Goal: Task Accomplishment & Management: Complete application form

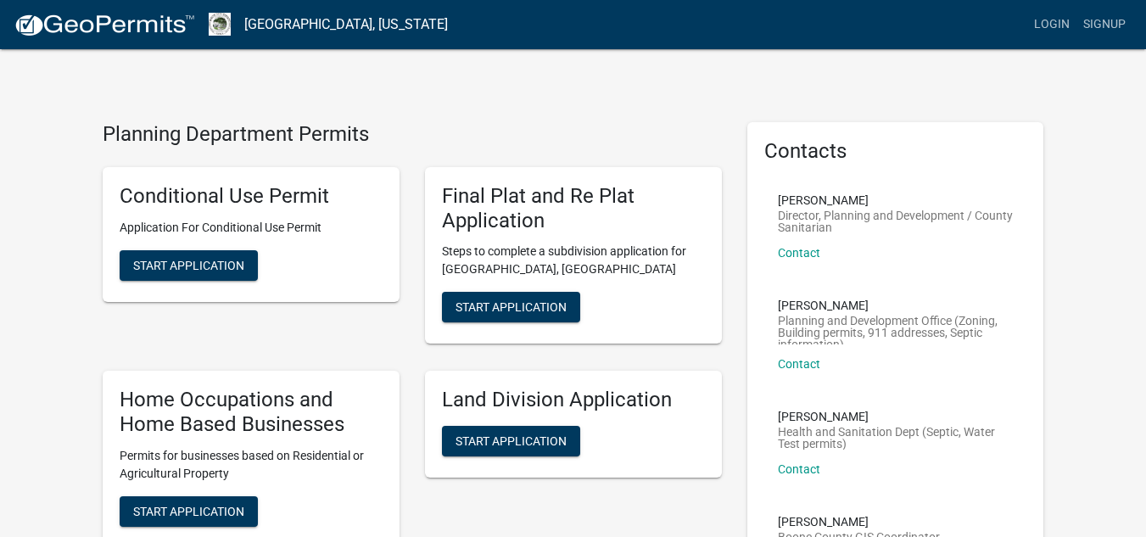
click at [519, 389] on h5 "Land Division Application" at bounding box center [573, 400] width 263 height 25
click at [562, 405] on h5 "Land Division Application" at bounding box center [573, 400] width 263 height 25
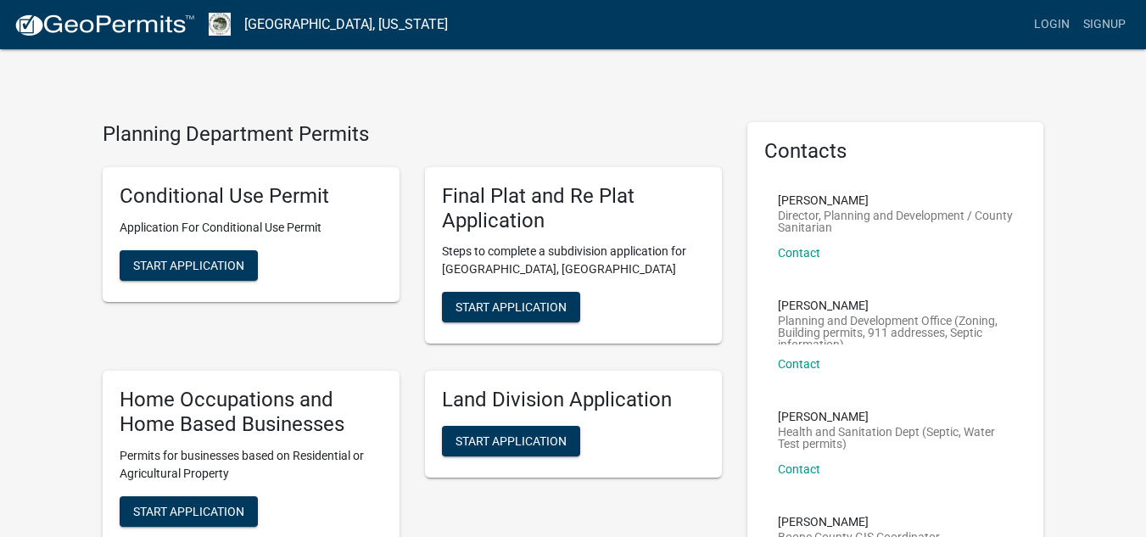
click at [585, 409] on h5 "Land Division Application" at bounding box center [573, 400] width 263 height 25
click at [584, 409] on h5 "Land Division Application" at bounding box center [573, 400] width 263 height 25
click at [618, 438] on div "Land Division Application Start Application" at bounding box center [573, 424] width 297 height 107
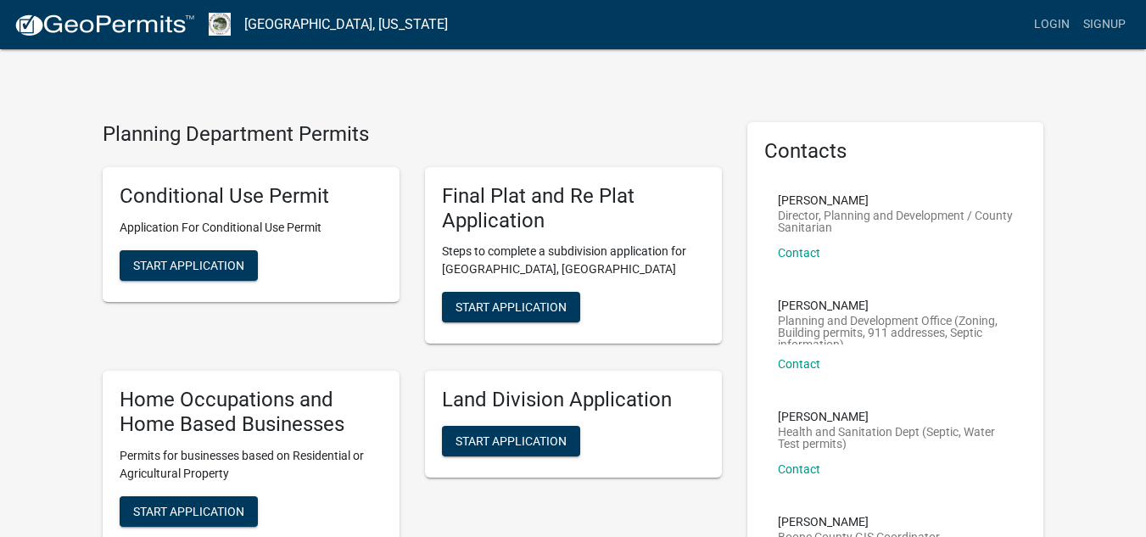
click at [618, 438] on div "Land Division Application Start Application" at bounding box center [573, 424] width 297 height 107
click at [615, 437] on div "Land Division Application Start Application" at bounding box center [573, 424] width 297 height 107
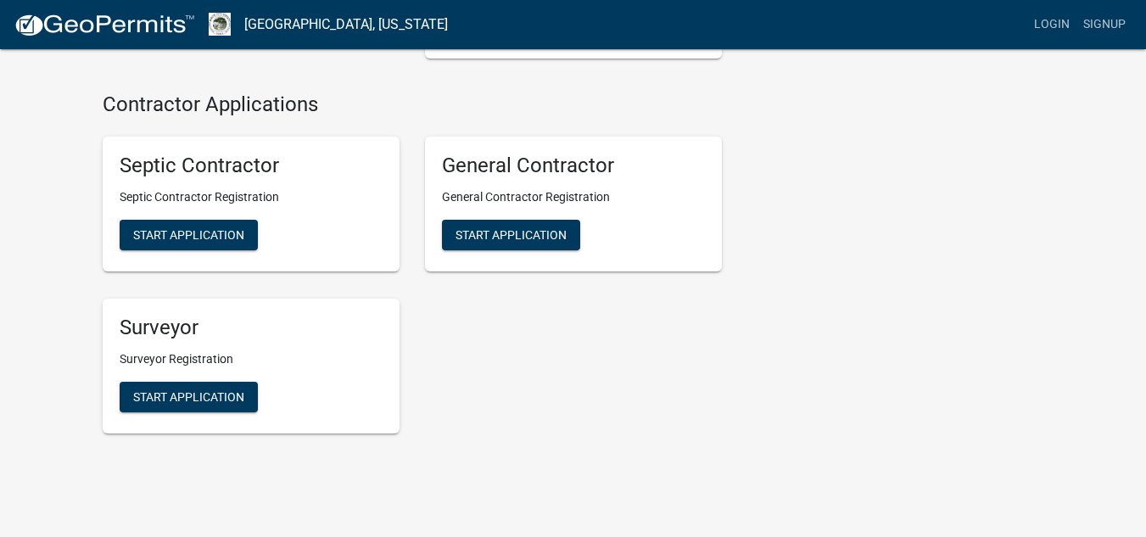
scroll to position [3292, 0]
